Goal: Task Accomplishment & Management: Complete application form

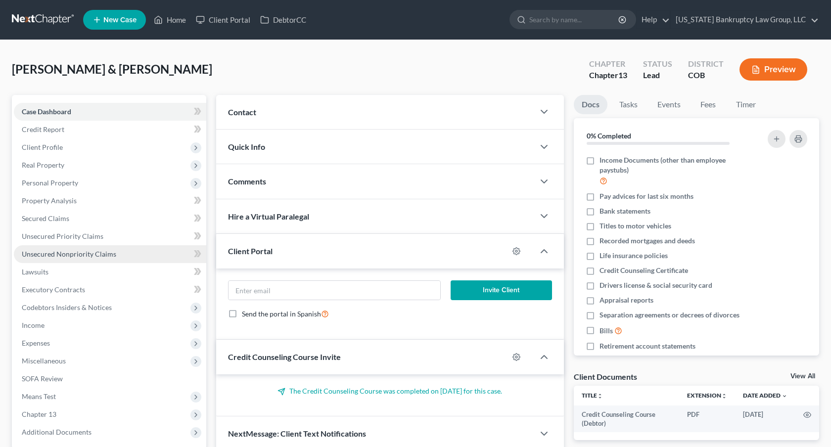
click at [98, 252] on span "Unsecured Nonpriority Claims" at bounding box center [69, 254] width 94 height 8
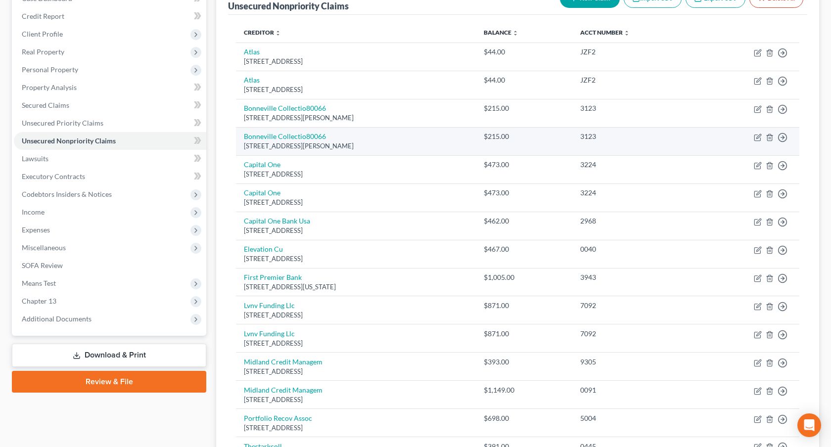
scroll to position [266, 0]
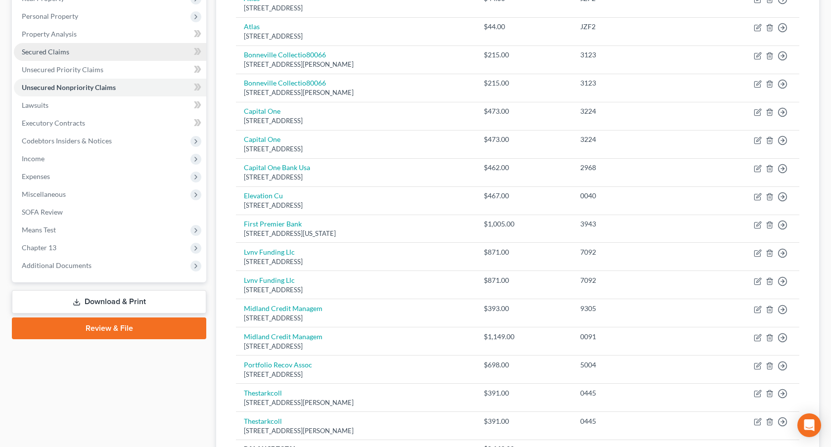
click at [72, 52] on link "Secured Claims" at bounding box center [110, 52] width 192 height 18
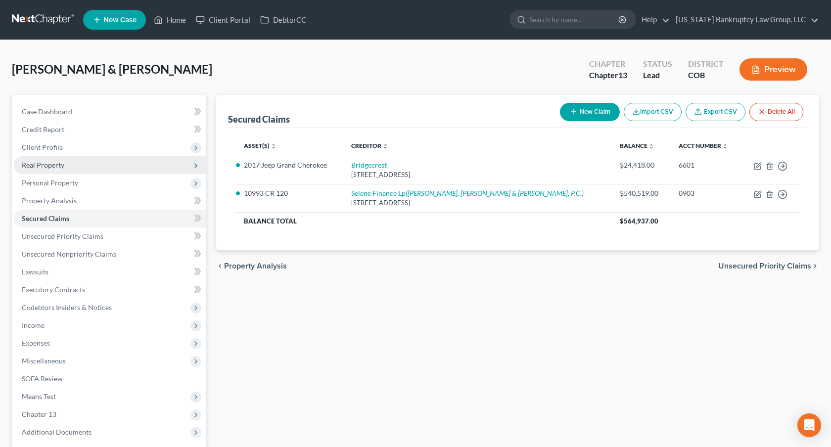
click at [66, 168] on span "Real Property" at bounding box center [110, 165] width 192 height 18
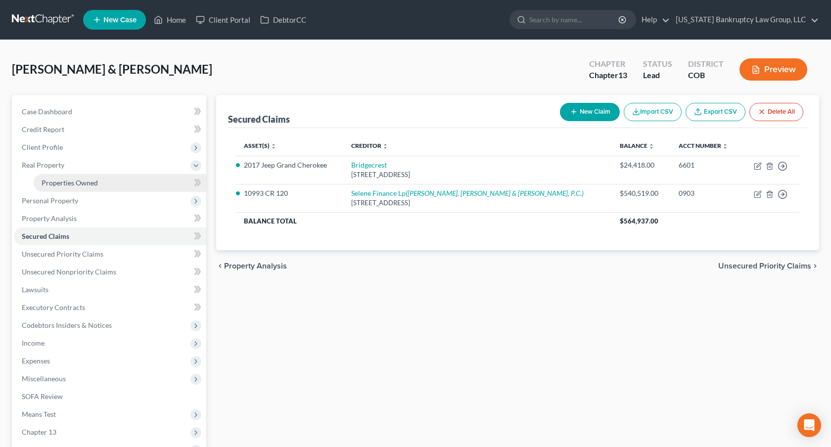
click at [70, 178] on span "Properties Owned" at bounding box center [70, 182] width 56 height 8
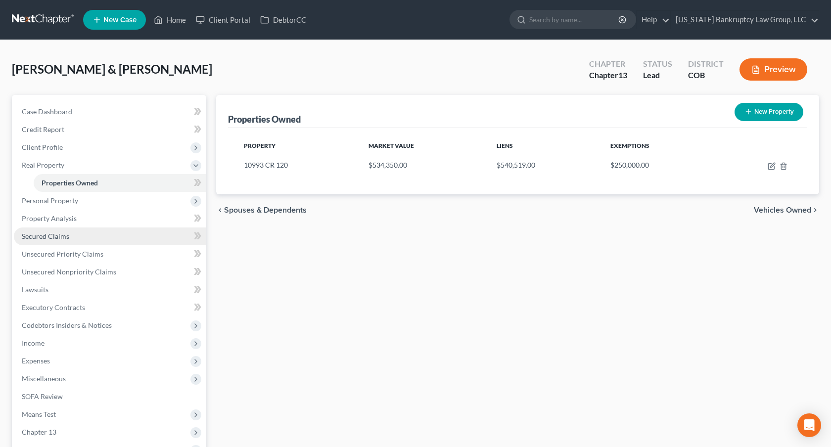
click at [68, 238] on span "Secured Claims" at bounding box center [45, 236] width 47 height 8
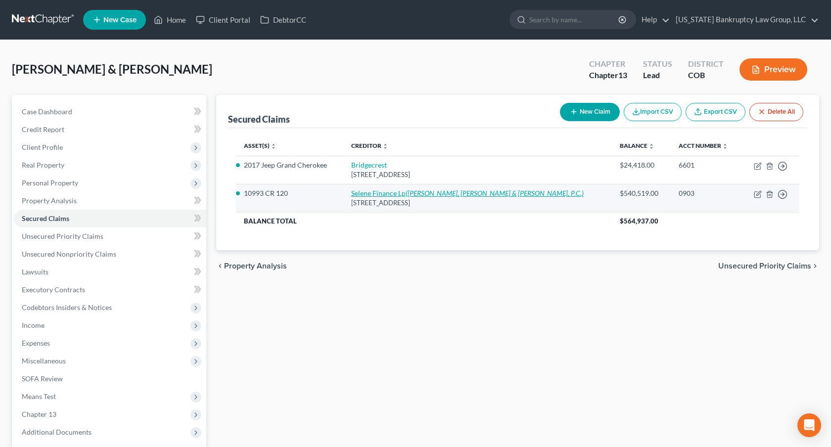
click at [388, 189] on link "Selene Finance Lp (Halliday, Watkins & Mann, P.C.)" at bounding box center [467, 193] width 232 height 8
select select "45"
select select "4"
select select "0"
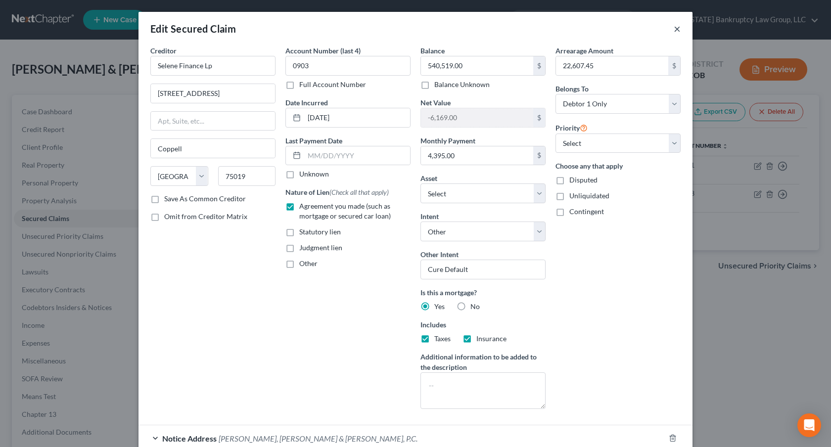
click at [675, 30] on button "×" at bounding box center [676, 29] width 7 height 12
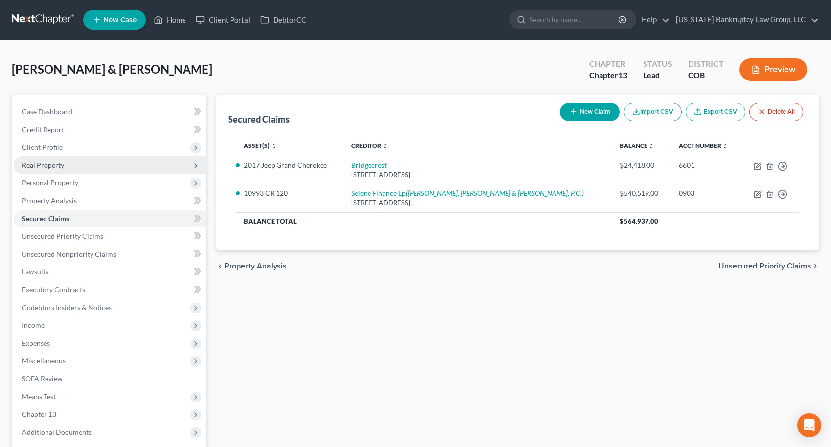
click at [50, 162] on span "Real Property" at bounding box center [43, 165] width 43 height 8
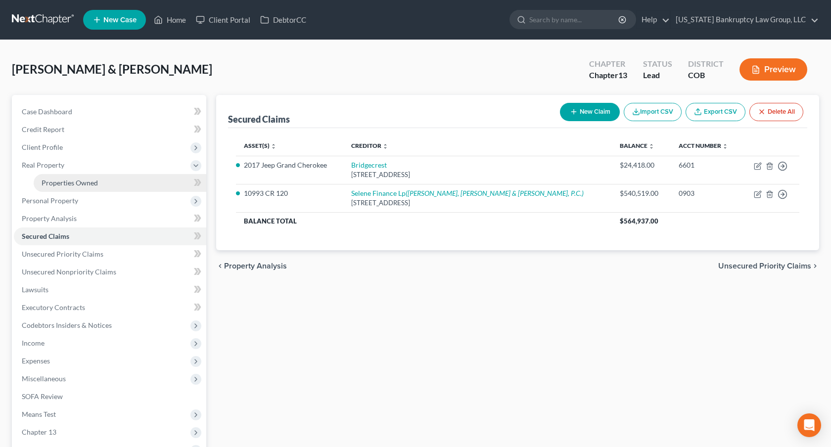
click at [63, 180] on span "Properties Owned" at bounding box center [70, 182] width 56 height 8
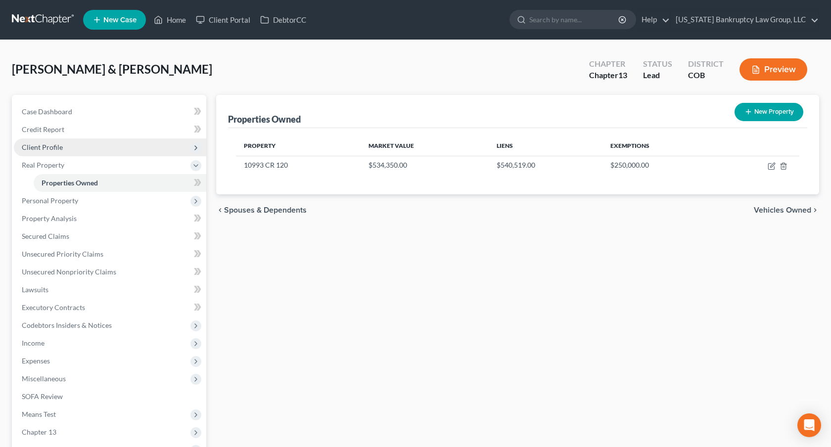
click at [57, 151] on span "Client Profile" at bounding box center [110, 147] width 192 height 18
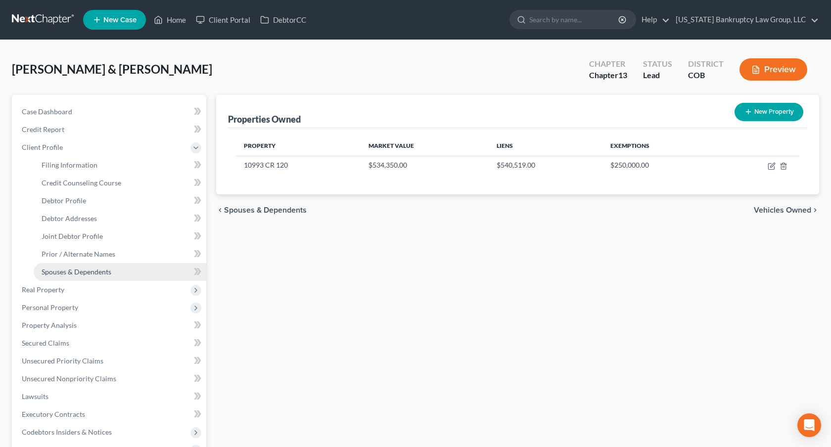
click at [84, 267] on span "Spouses & Dependents" at bounding box center [77, 271] width 70 height 8
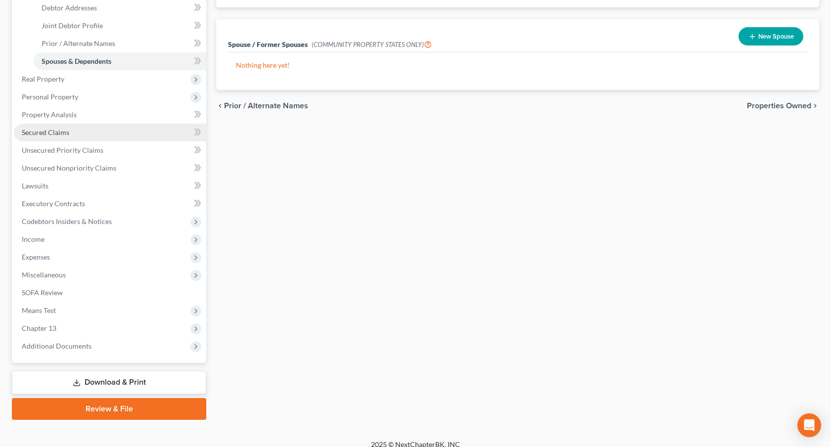
scroll to position [220, 0]
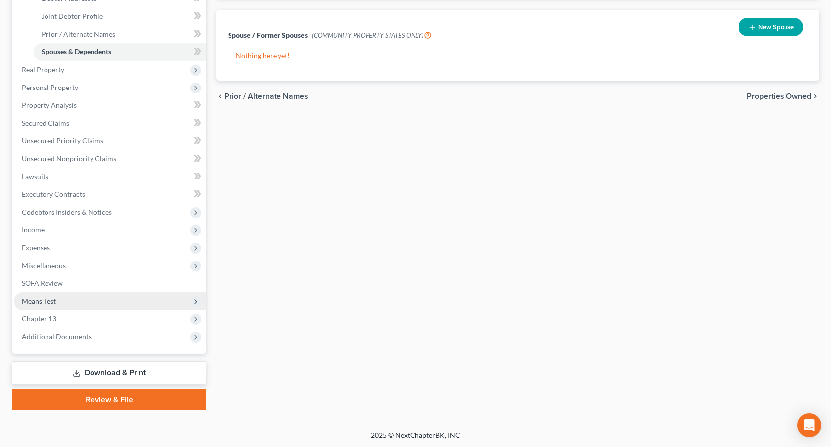
click at [63, 304] on span "Means Test" at bounding box center [110, 301] width 192 height 18
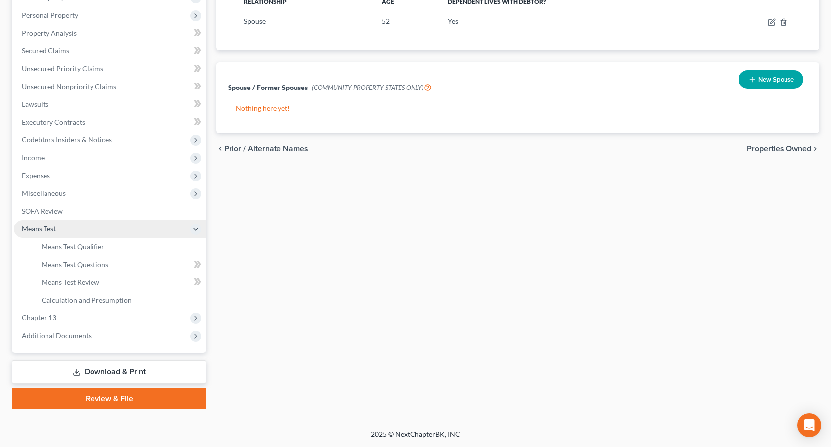
scroll to position [167, 0]
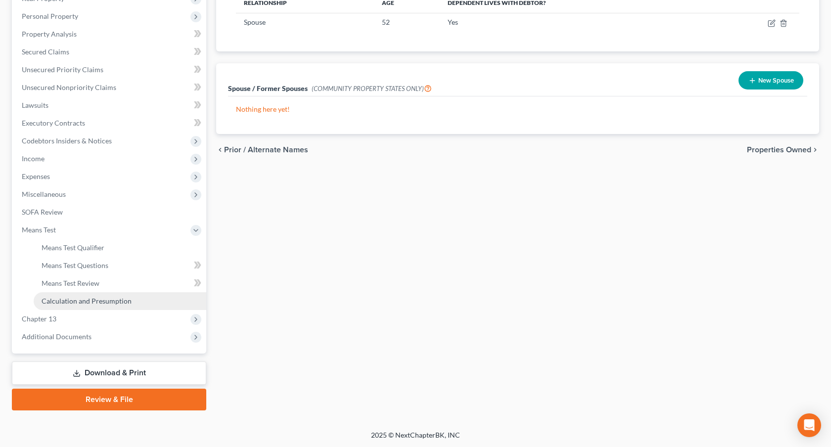
click at [79, 300] on span "Calculation and Presumption" at bounding box center [87, 301] width 90 height 8
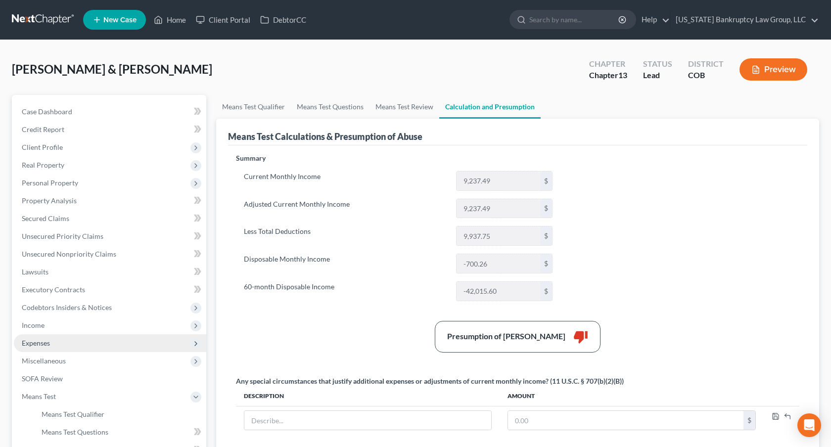
click at [62, 341] on span "Expenses" at bounding box center [110, 343] width 192 height 18
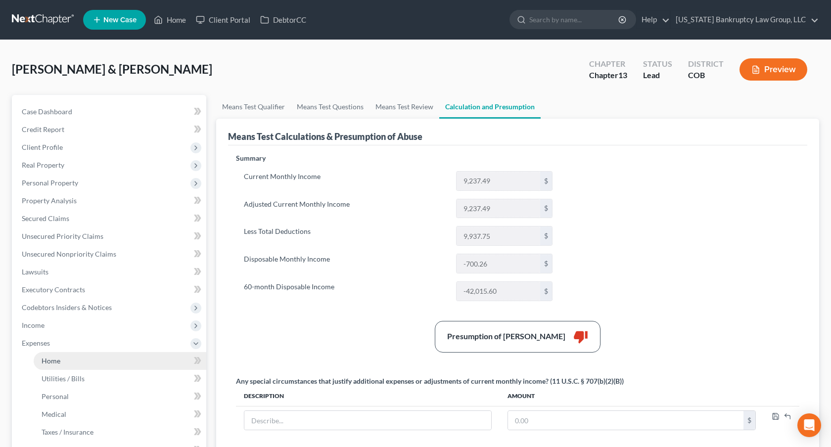
click at [63, 358] on link "Home" at bounding box center [120, 361] width 173 height 18
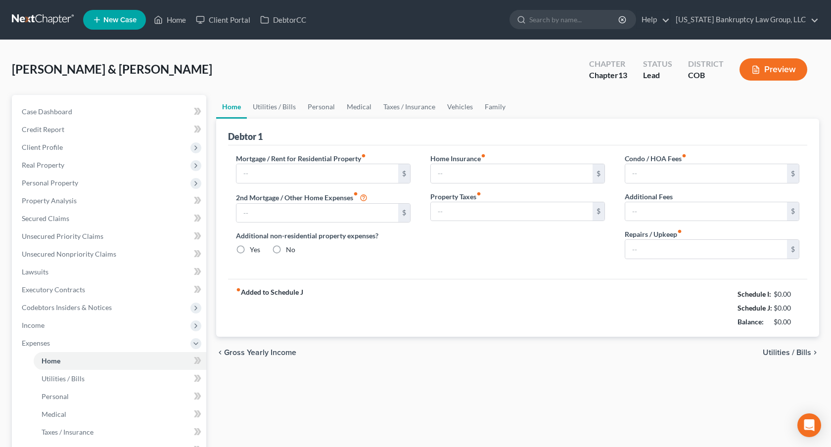
type input "4,387.00"
radio input "true"
click at [85, 330] on span "Income" at bounding box center [110, 325] width 192 height 18
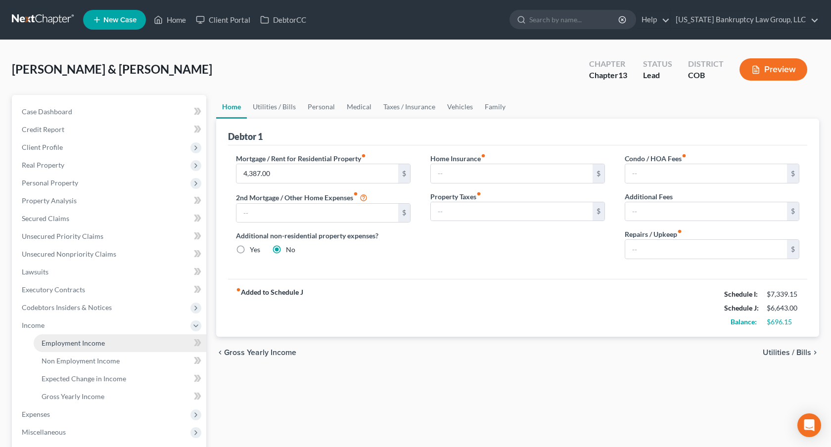
click at [88, 342] on span "Employment Income" at bounding box center [73, 343] width 63 height 8
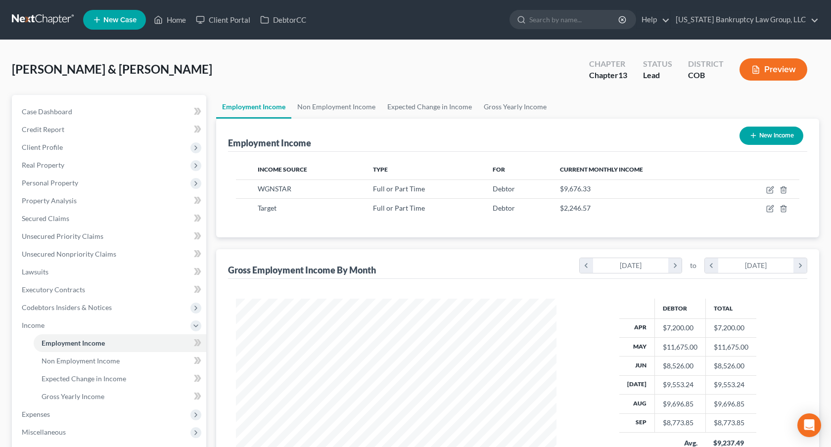
scroll to position [177, 340]
click at [61, 270] on link "Lawsuits" at bounding box center [110, 272] width 192 height 18
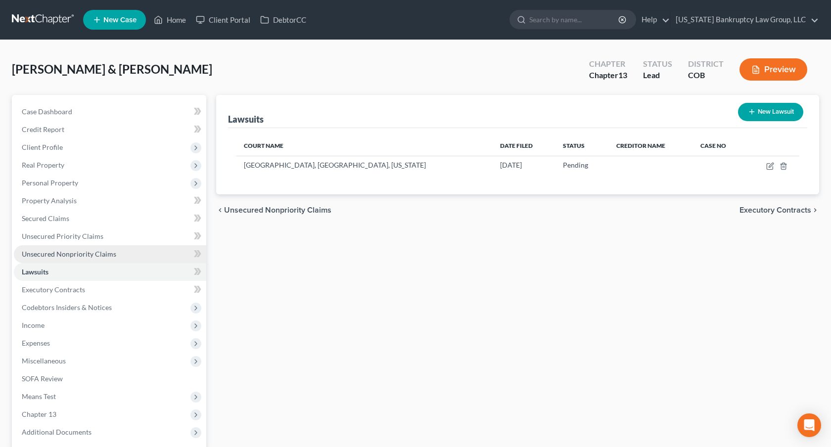
click at [79, 254] on span "Unsecured Nonpriority Claims" at bounding box center [69, 254] width 94 height 8
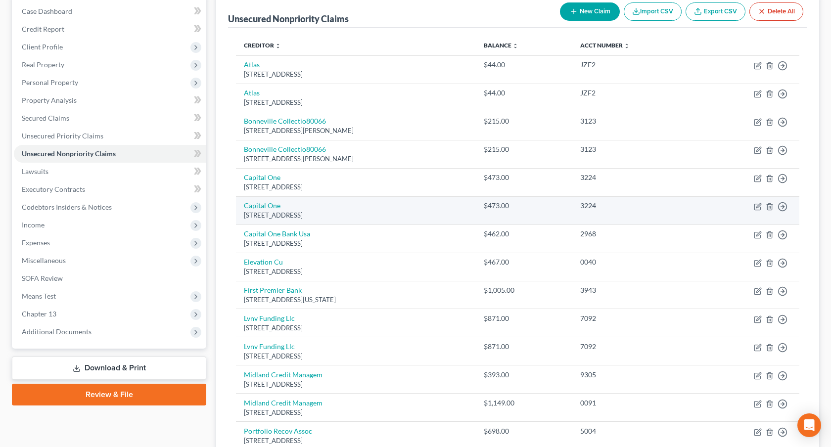
scroll to position [99, 0]
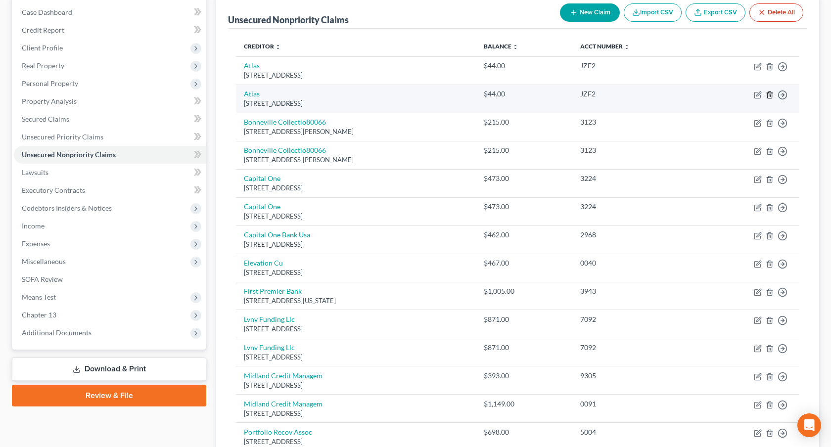
click at [768, 97] on icon "button" at bounding box center [769, 95] width 8 height 8
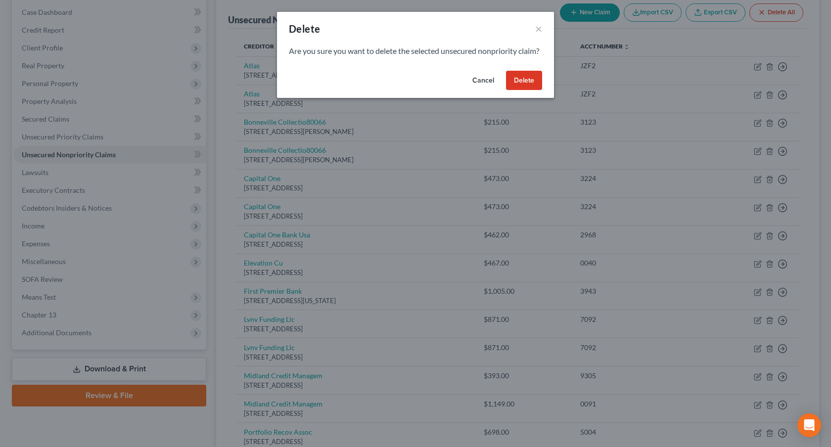
click at [531, 90] on button "Delete" at bounding box center [524, 81] width 36 height 20
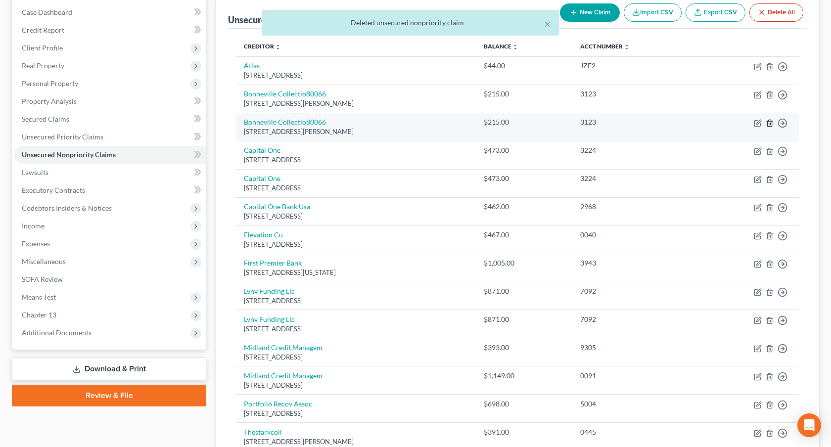
click at [771, 121] on icon "button" at bounding box center [769, 123] width 4 height 6
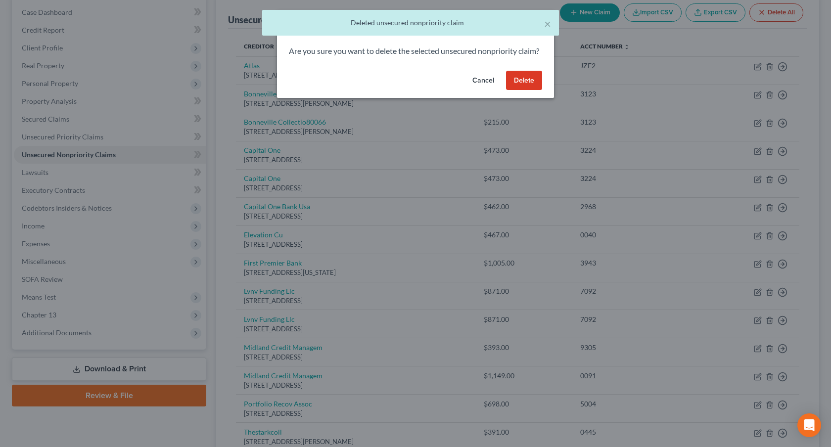
click at [527, 90] on button "Delete" at bounding box center [524, 81] width 36 height 20
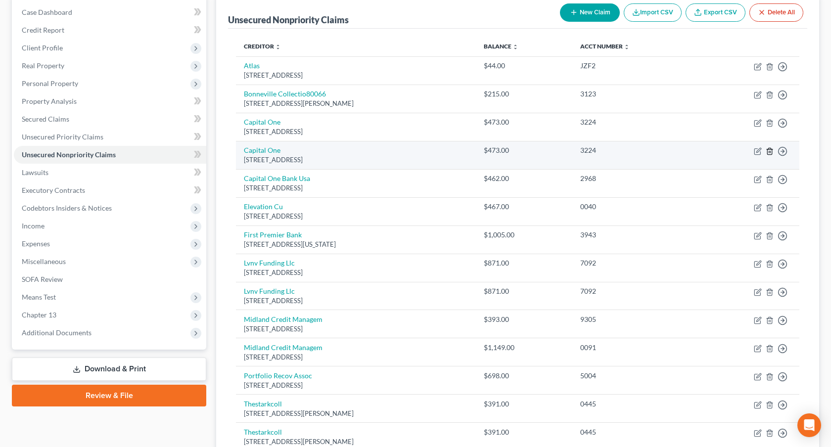
click at [769, 151] on line "button" at bounding box center [769, 152] width 0 height 2
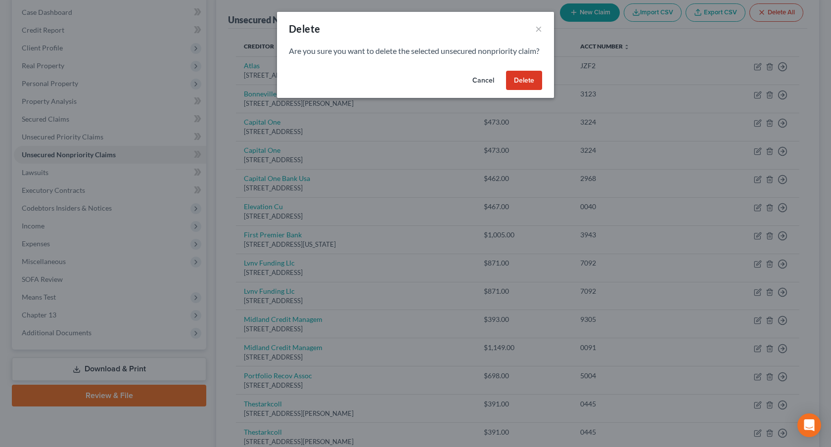
click at [528, 90] on button "Delete" at bounding box center [524, 81] width 36 height 20
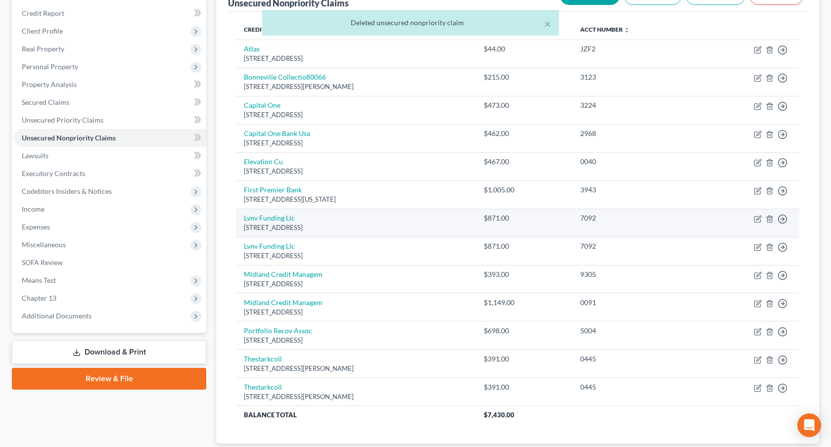
scroll to position [120, 0]
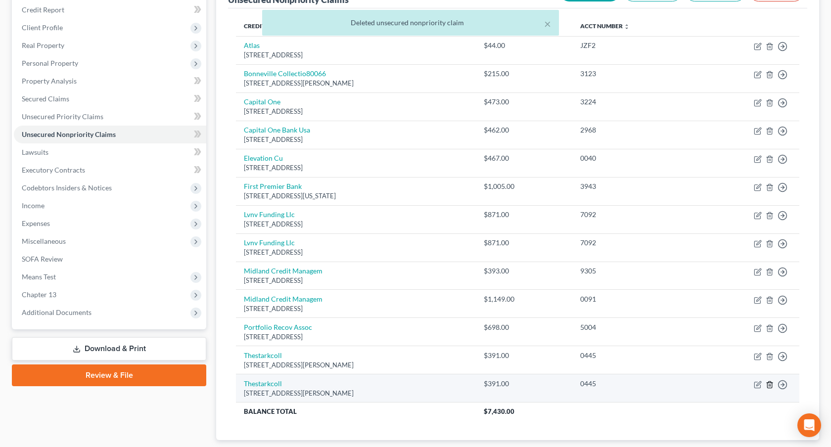
click at [769, 386] on icon "button" at bounding box center [769, 385] width 8 height 8
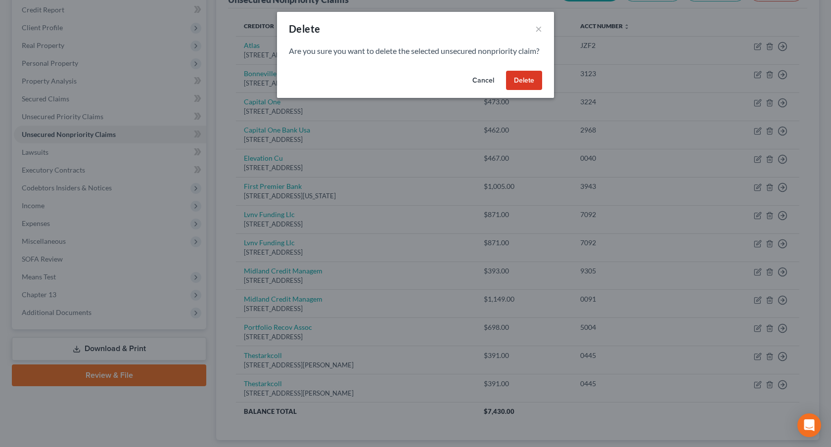
click at [516, 90] on button "Delete" at bounding box center [524, 81] width 36 height 20
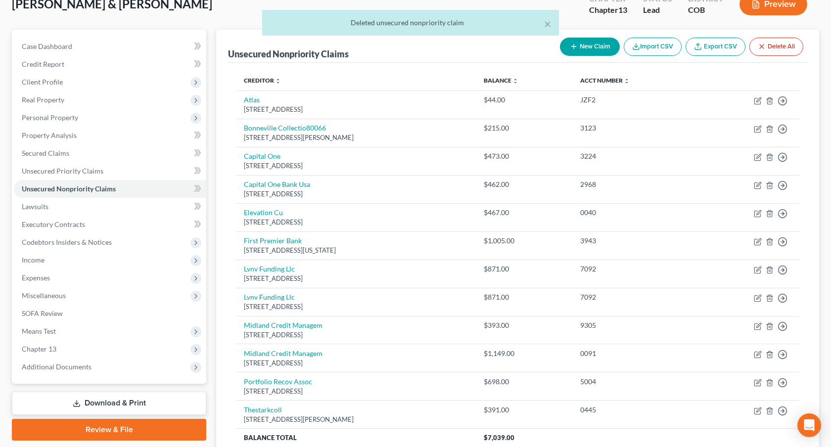
scroll to position [0, 0]
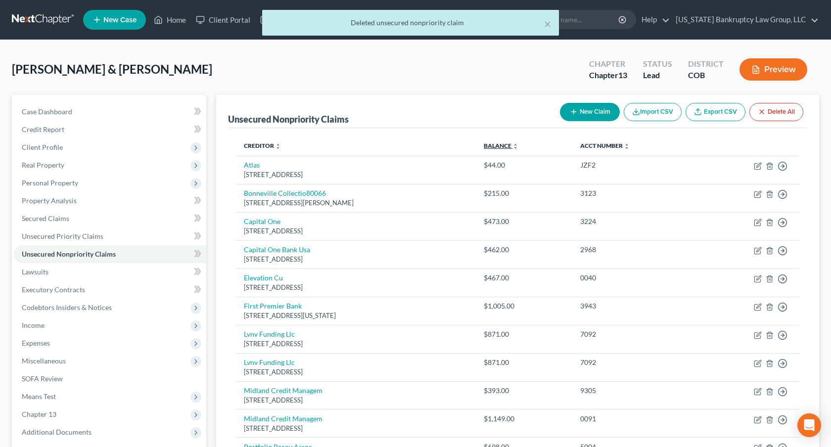
click at [518, 143] on link "Balance expand_more expand_less unfold_more" at bounding box center [500, 145] width 35 height 7
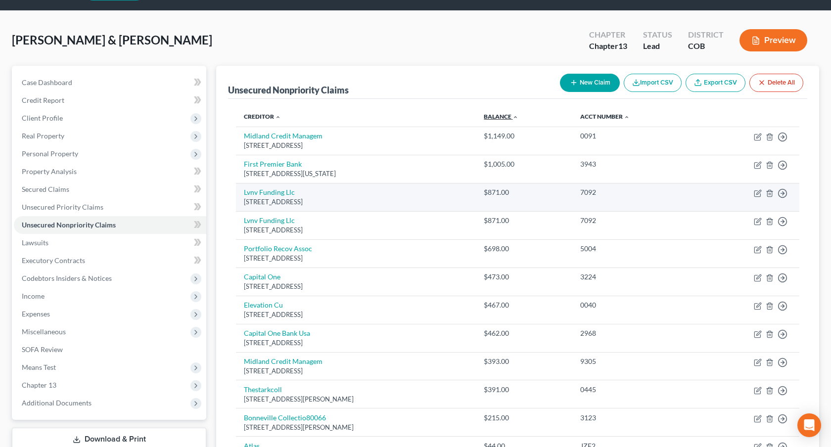
scroll to position [30, 0]
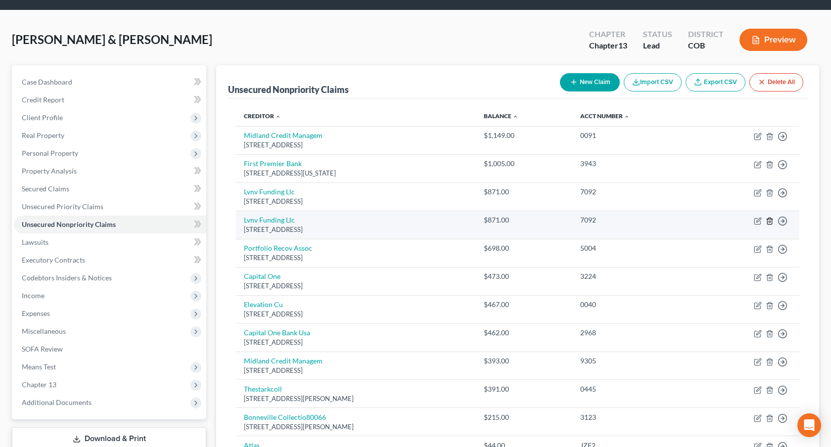
click at [767, 220] on icon "button" at bounding box center [769, 221] width 4 height 6
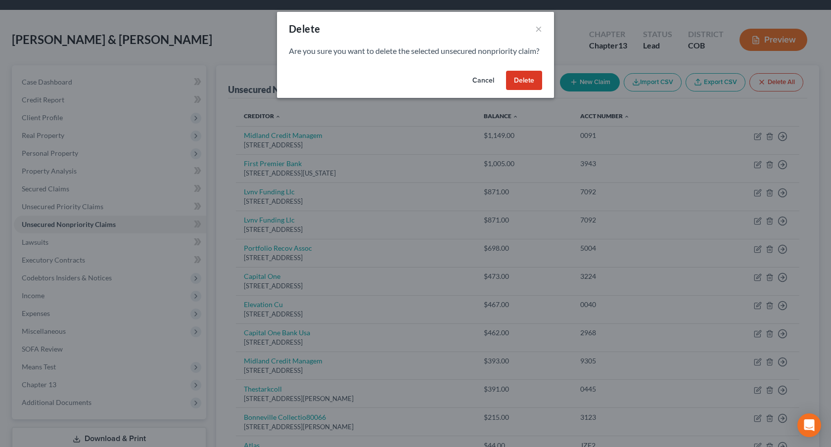
click at [512, 90] on button "Delete" at bounding box center [524, 81] width 36 height 20
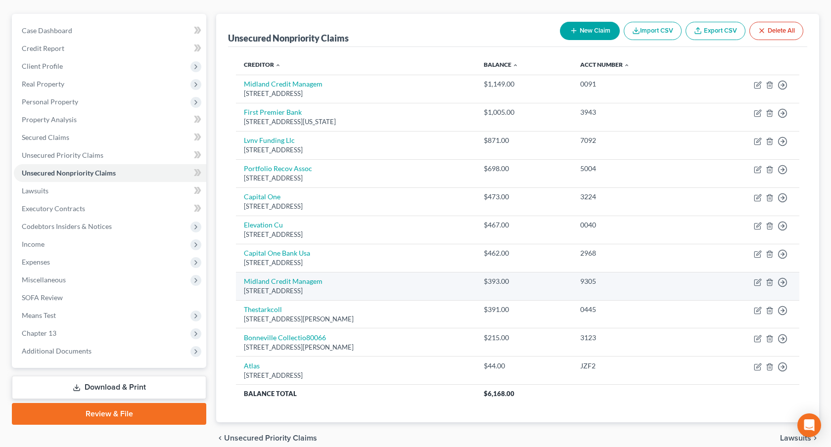
scroll to position [82, 0]
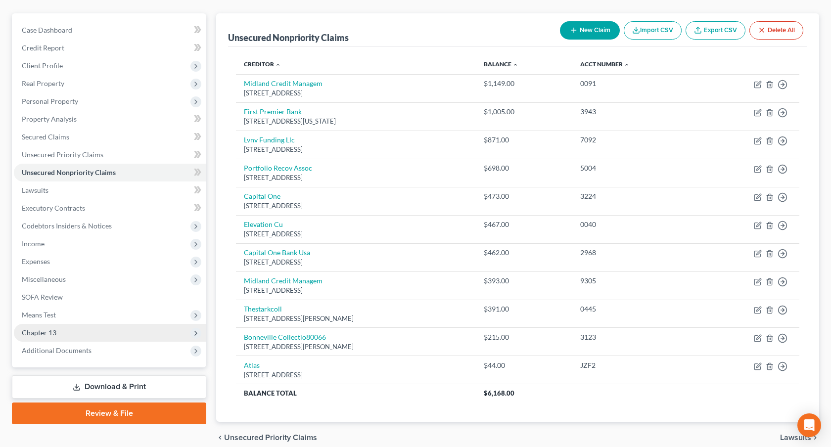
click at [77, 330] on span "Chapter 13" at bounding box center [110, 333] width 192 height 18
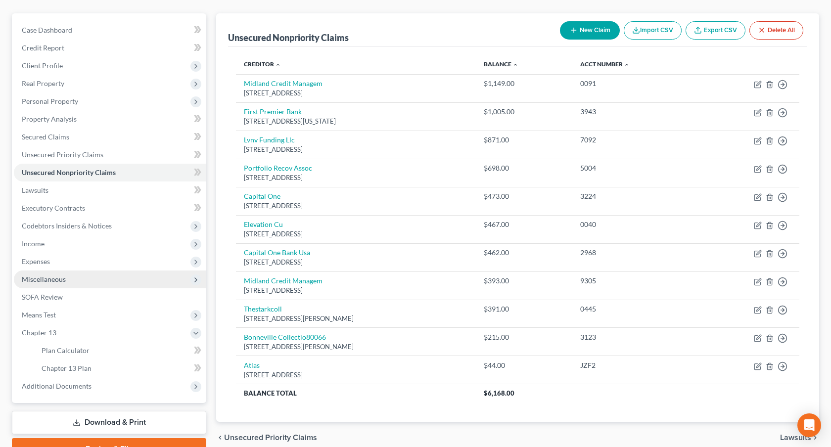
click at [66, 284] on span "Miscellaneous" at bounding box center [110, 279] width 192 height 18
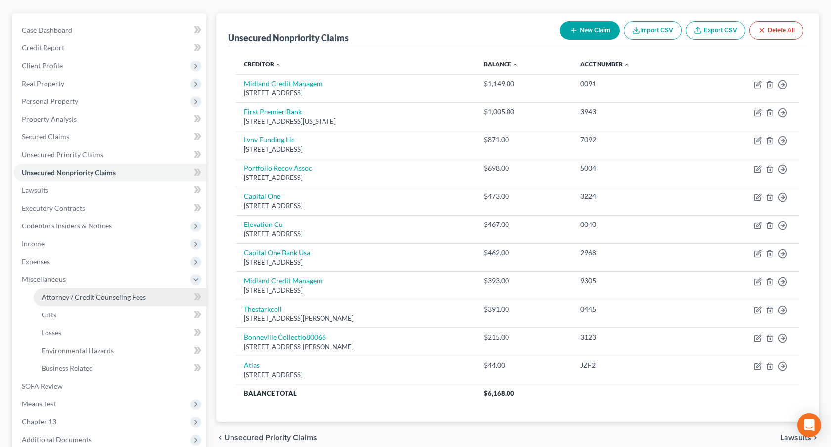
click at [95, 298] on span "Attorney / Credit Counseling Fees" at bounding box center [94, 297] width 104 height 8
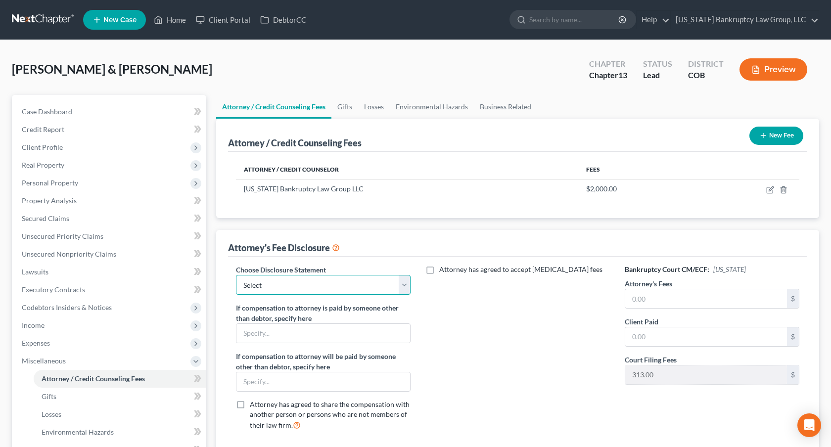
click at [380, 289] on select "Select Disclosure" at bounding box center [323, 285] width 175 height 20
select select "0"
click at [236, 275] on select "Select Disclosure" at bounding box center [323, 285] width 175 height 20
click at [633, 301] on input "text" at bounding box center [706, 298] width 162 height 19
type input "7,000.00"
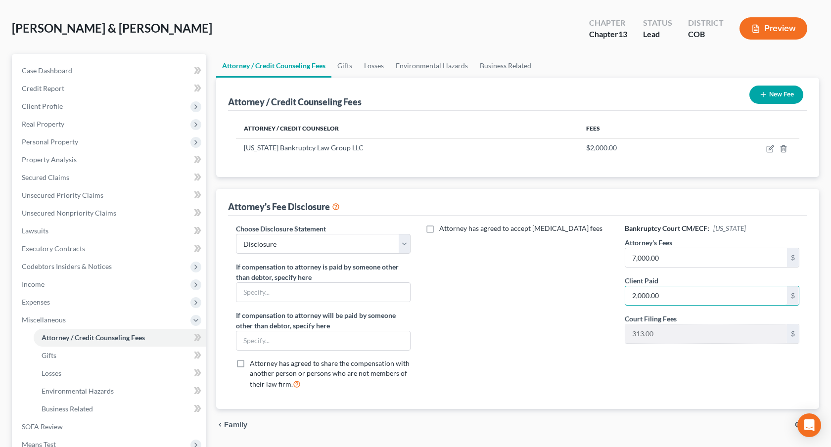
scroll to position [42, 0]
type input "2,000.00"
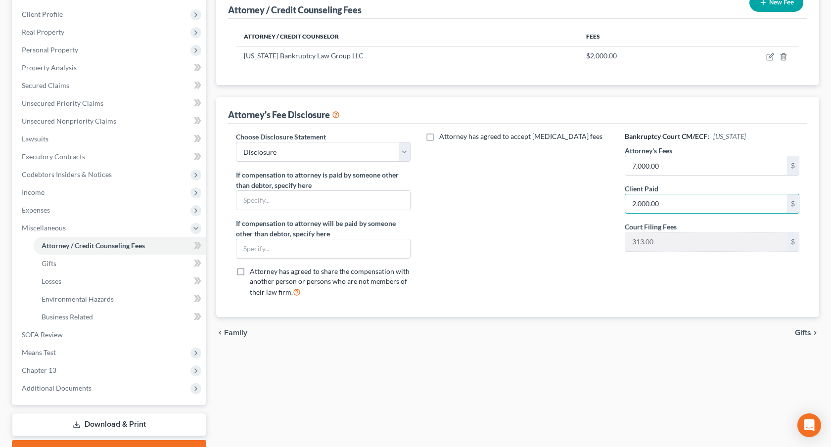
scroll to position [184, 0]
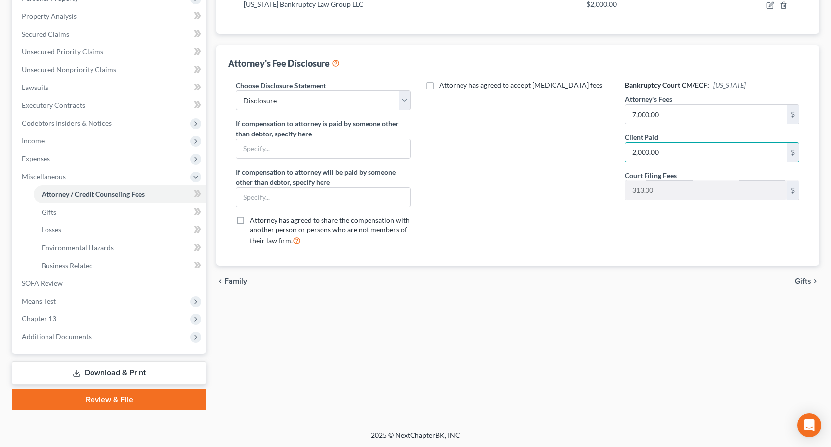
click at [183, 374] on link "Download & Print" at bounding box center [109, 372] width 194 height 23
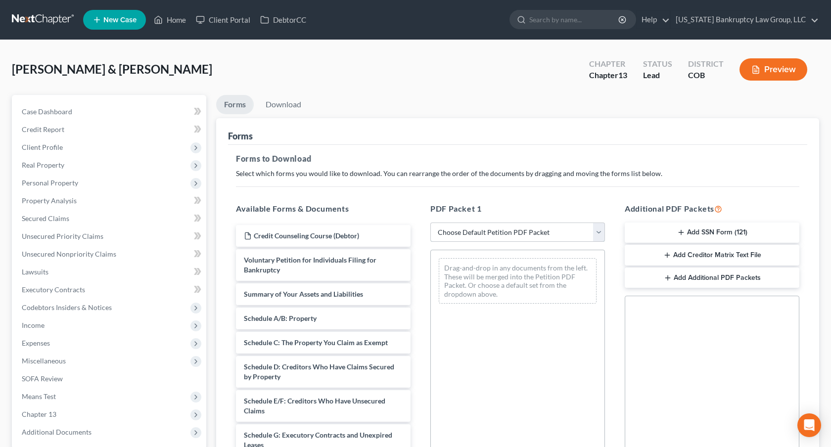
click at [502, 229] on select "Choose Default Petition PDF Packet Complete Bankruptcy Petition (all forms and …" at bounding box center [517, 232] width 175 height 20
select select "0"
click at [430, 222] on select "Choose Default Petition PDF Packet Complete Bankruptcy Petition (all forms and …" at bounding box center [517, 232] width 175 height 20
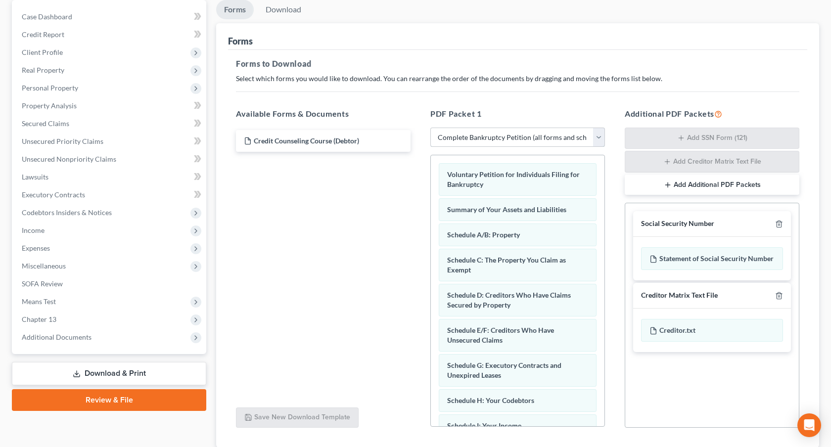
scroll to position [164, 0]
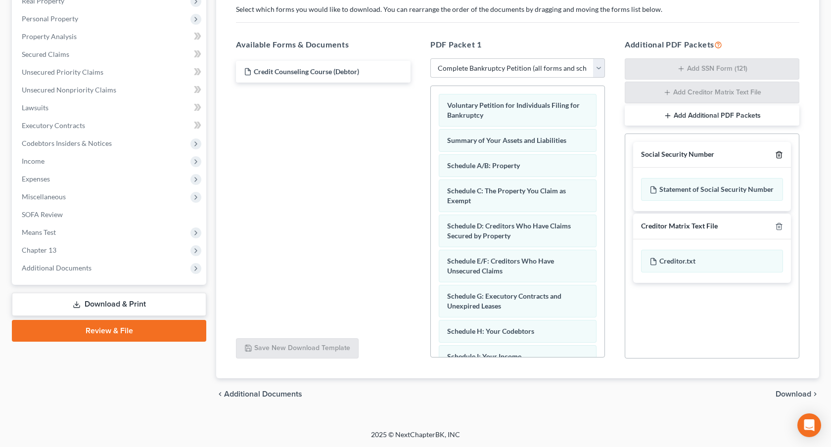
click at [778, 151] on icon "button" at bounding box center [779, 155] width 8 height 8
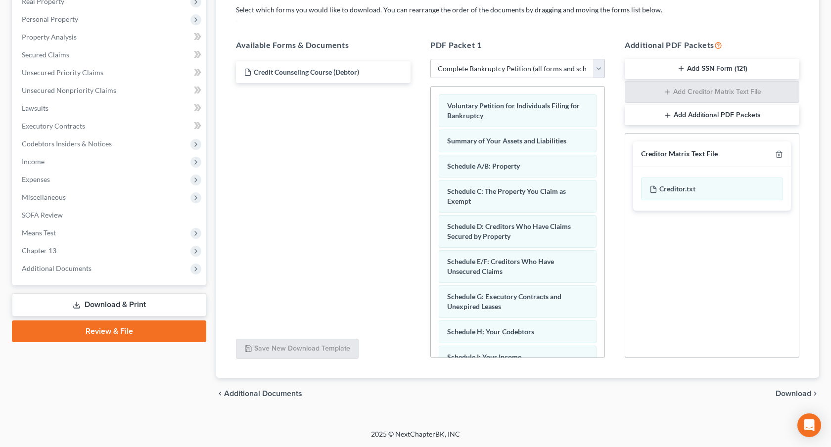
scroll to position [163, 0]
click at [779, 156] on icon "button" at bounding box center [779, 155] width 8 height 8
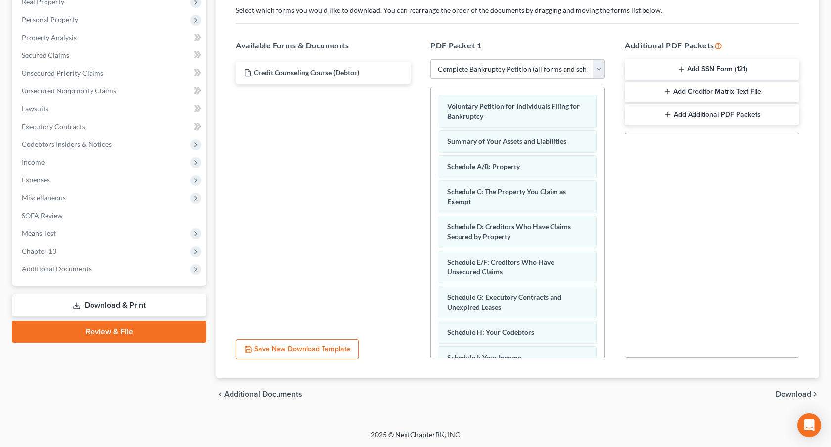
click at [784, 393] on span "Download" at bounding box center [793, 394] width 36 height 8
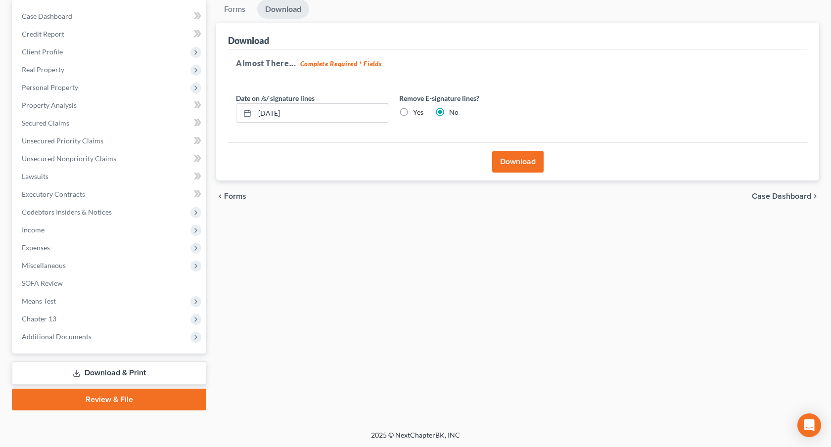
click at [524, 162] on button "Download" at bounding box center [517, 162] width 51 height 22
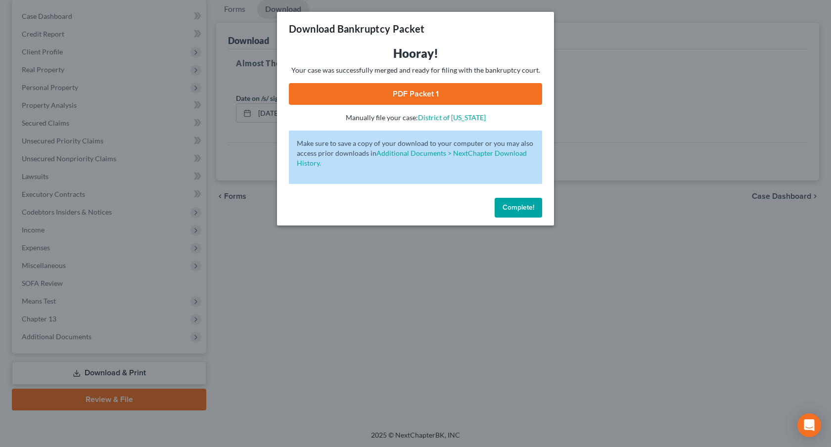
click at [460, 93] on link "PDF Packet 1" at bounding box center [415, 94] width 253 height 22
